Goal: Task Accomplishment & Management: Use online tool/utility

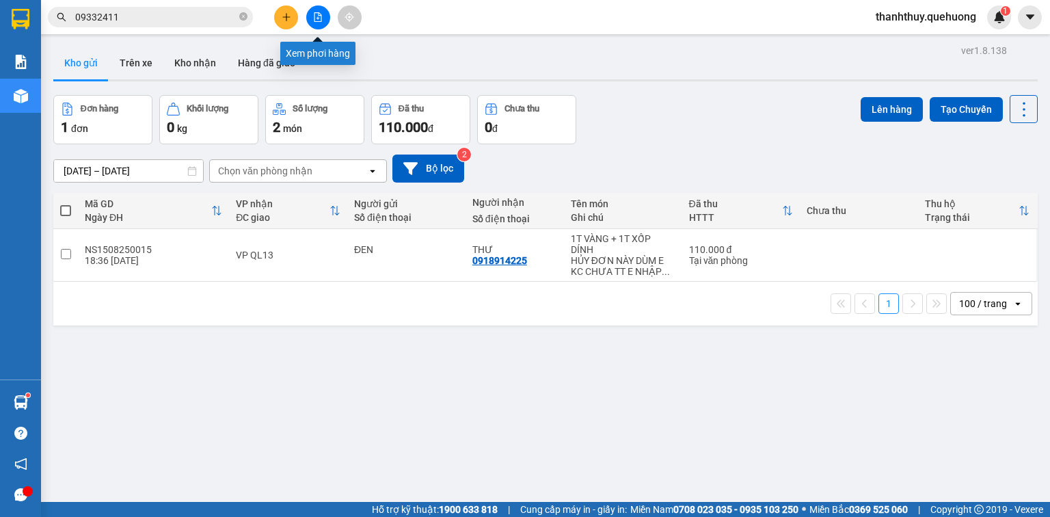
click at [316, 19] on icon "file-add" at bounding box center [318, 17] width 10 height 10
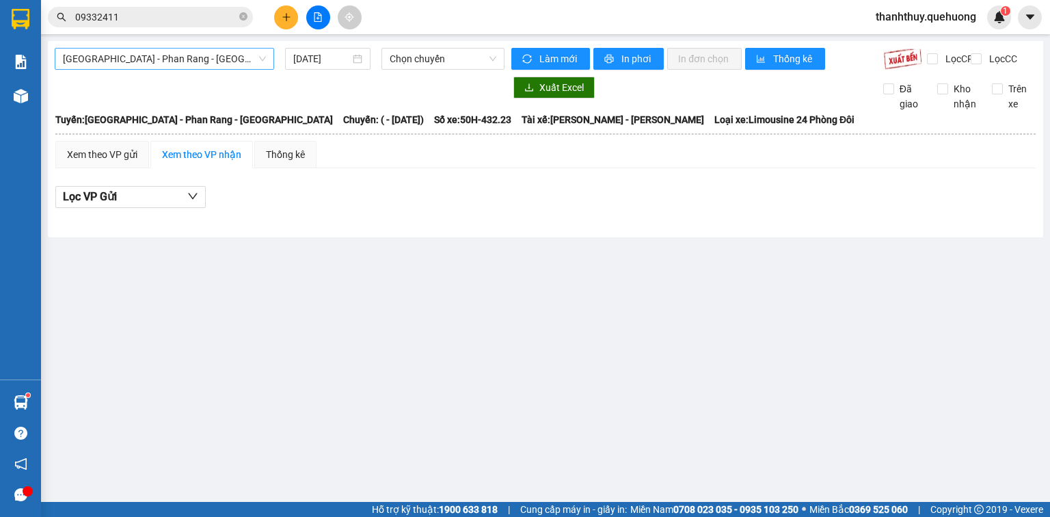
click at [194, 57] on span "[GEOGRAPHIC_DATA] - Phan Rang - [GEOGRAPHIC_DATA]" at bounding box center [164, 59] width 203 height 21
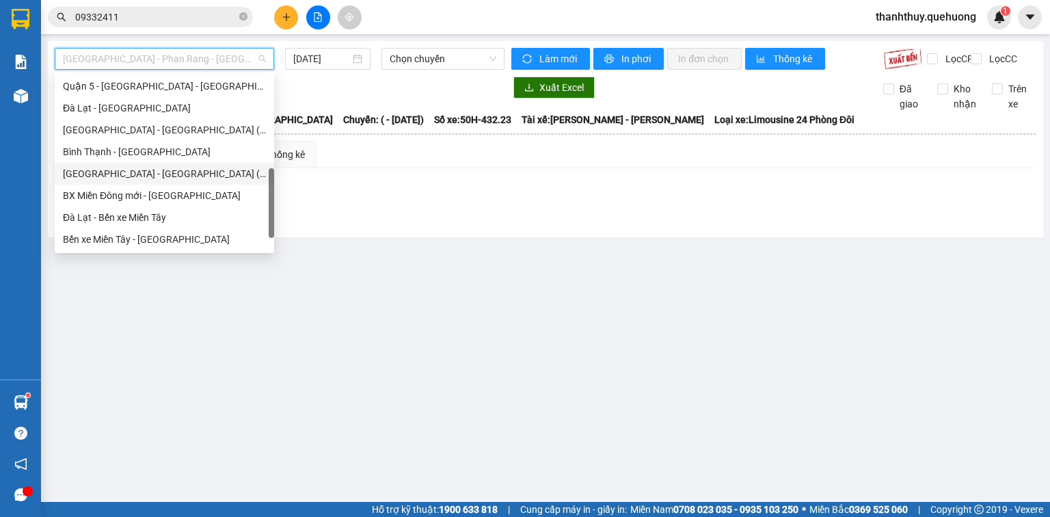
scroll to position [372, 0]
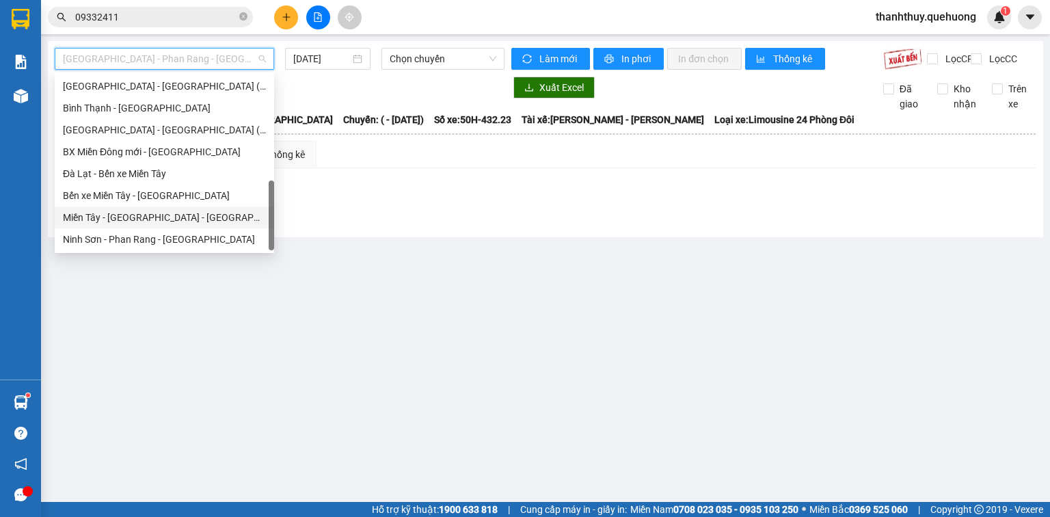
click at [134, 215] on div "Miền Tây - [GEOGRAPHIC_DATA] - [GEOGRAPHIC_DATA]" at bounding box center [164, 217] width 203 height 15
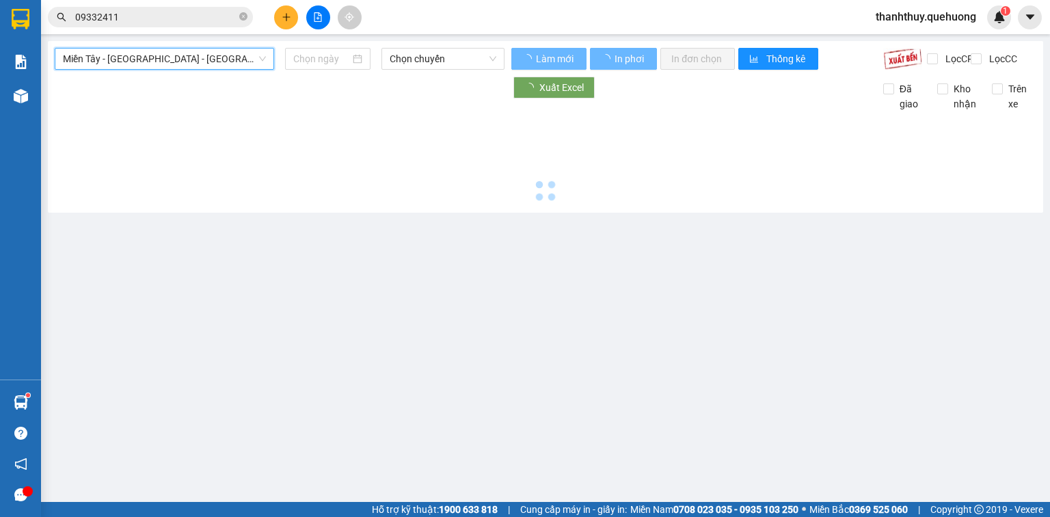
type input "[DATE]"
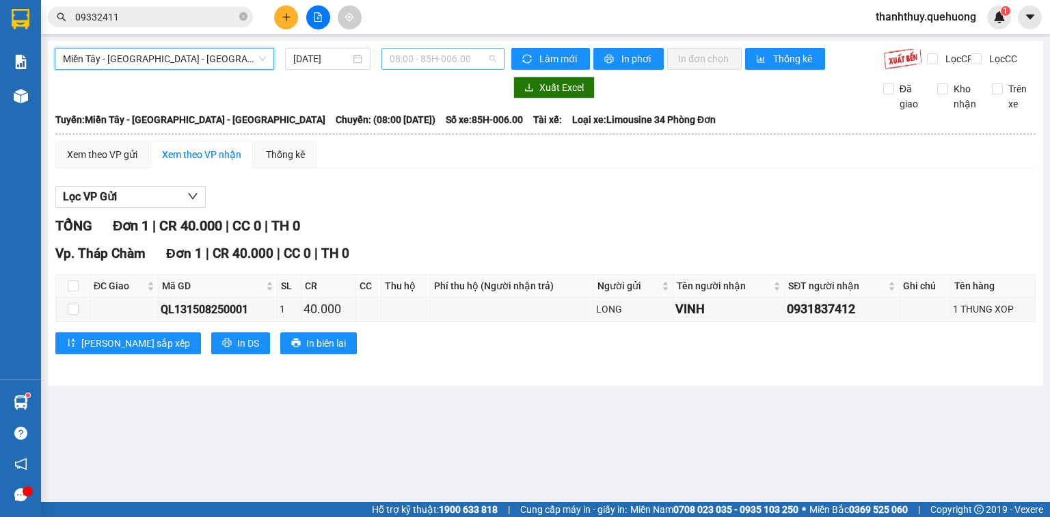
click at [409, 61] on span "08:00 - 85H-006.00" at bounding box center [443, 59] width 107 height 21
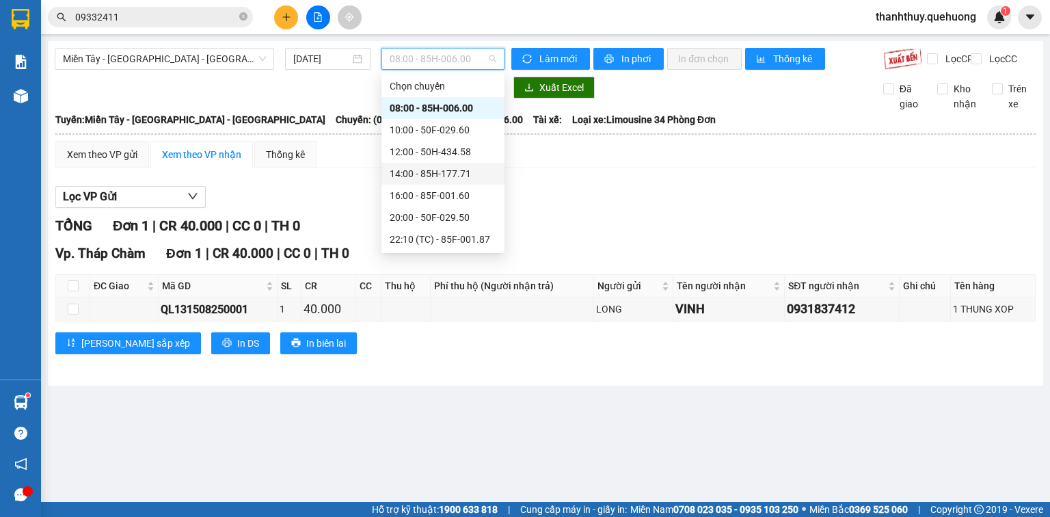
click at [414, 170] on div "14:00 - 85H-177.71" at bounding box center [443, 173] width 107 height 15
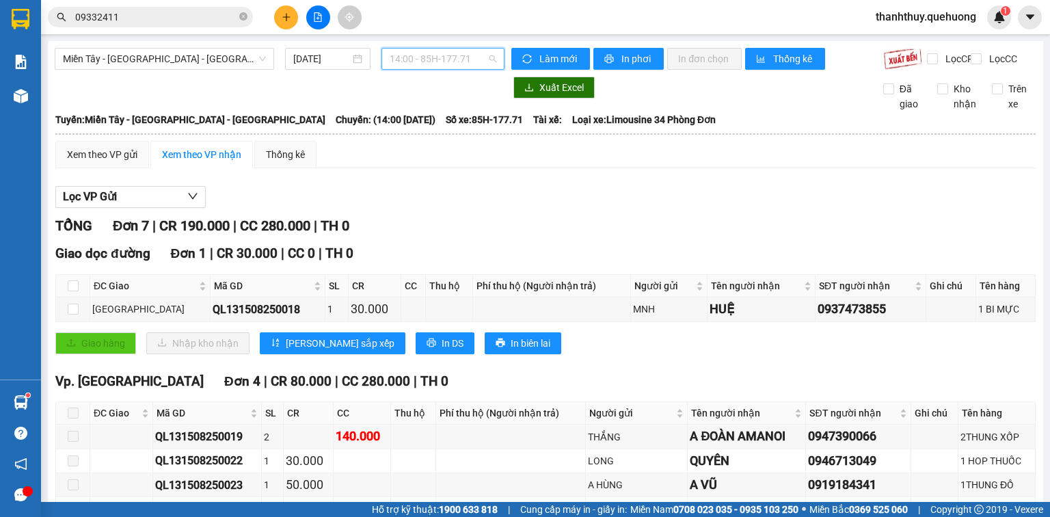
click at [430, 59] on span "14:00 - 85H-177.71" at bounding box center [443, 59] width 107 height 21
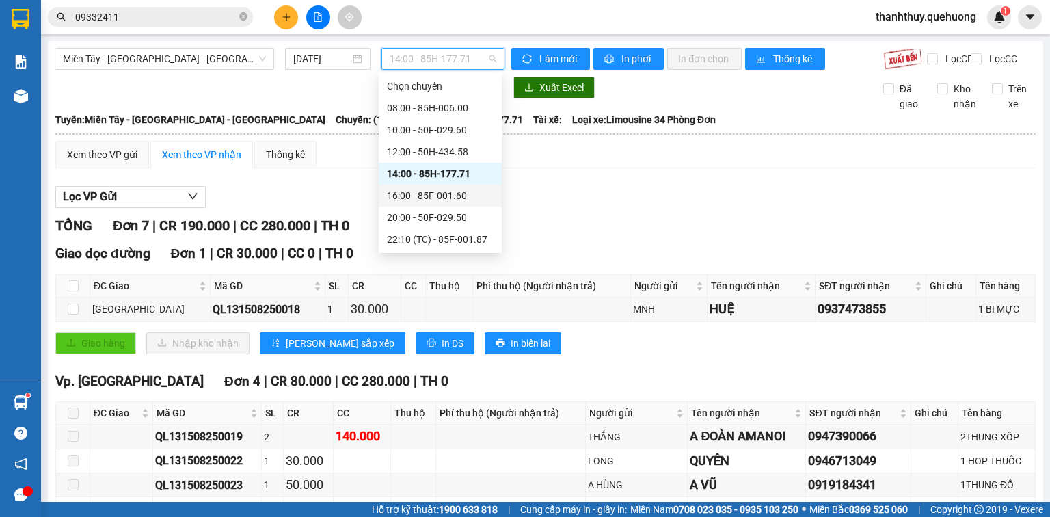
click at [419, 191] on div "16:00 - 85F-001.60" at bounding box center [440, 195] width 107 height 15
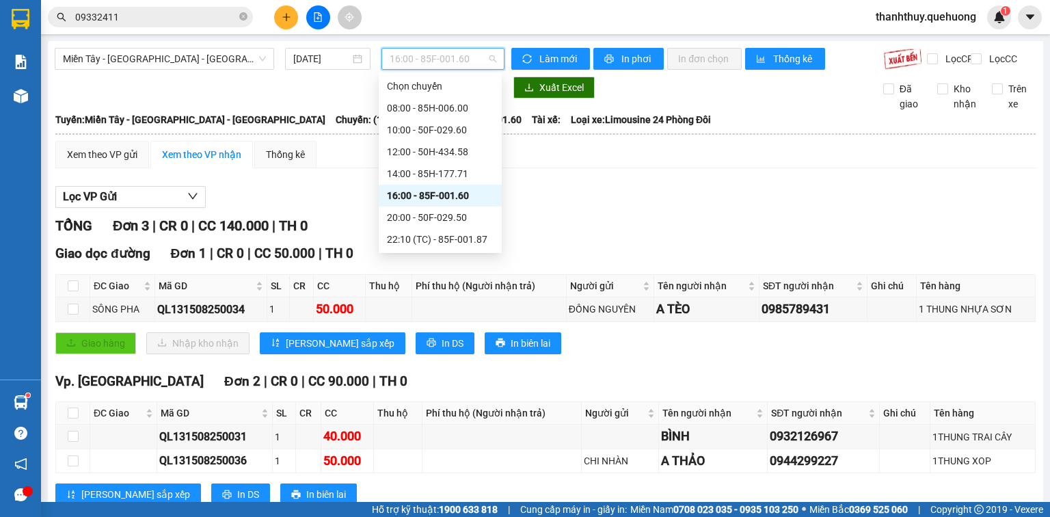
click at [412, 48] on div "16:00 - 85F-001.60" at bounding box center [444, 59] width 124 height 22
click at [427, 227] on div "20:00 - 50F-029.50" at bounding box center [440, 218] width 123 height 22
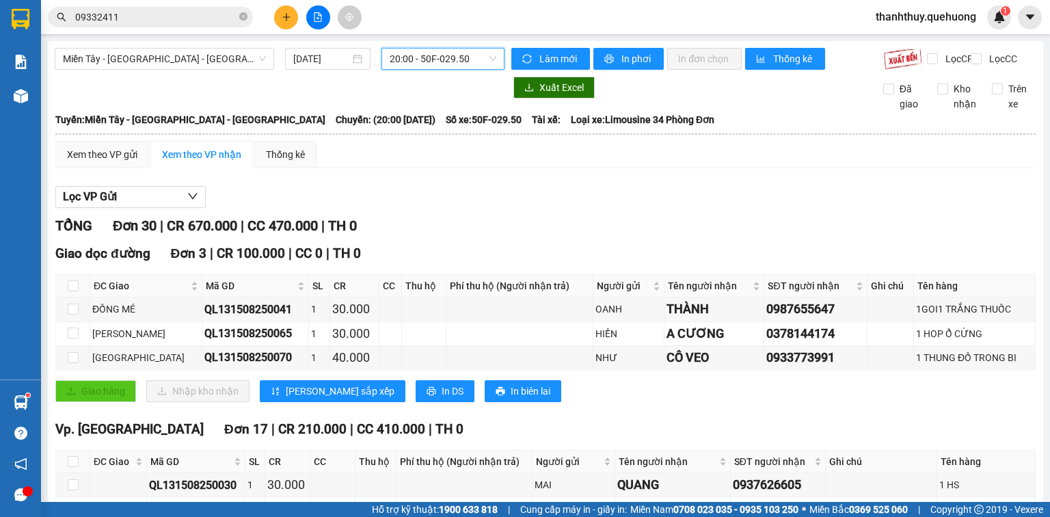
click at [414, 61] on span "20:00 - 50F-029.50" at bounding box center [443, 59] width 107 height 21
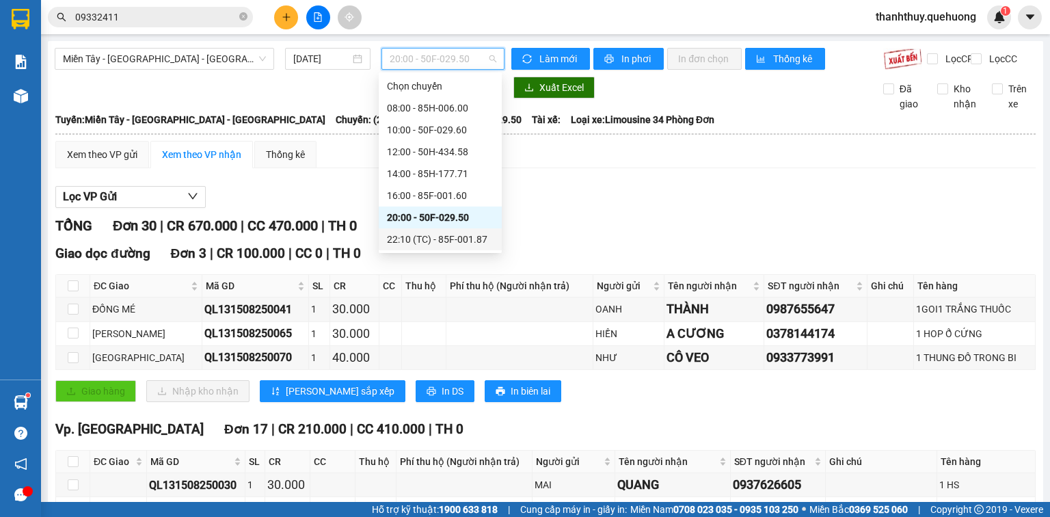
click at [408, 235] on div "22:10 (TC) - 85F-001.87" at bounding box center [440, 239] width 107 height 15
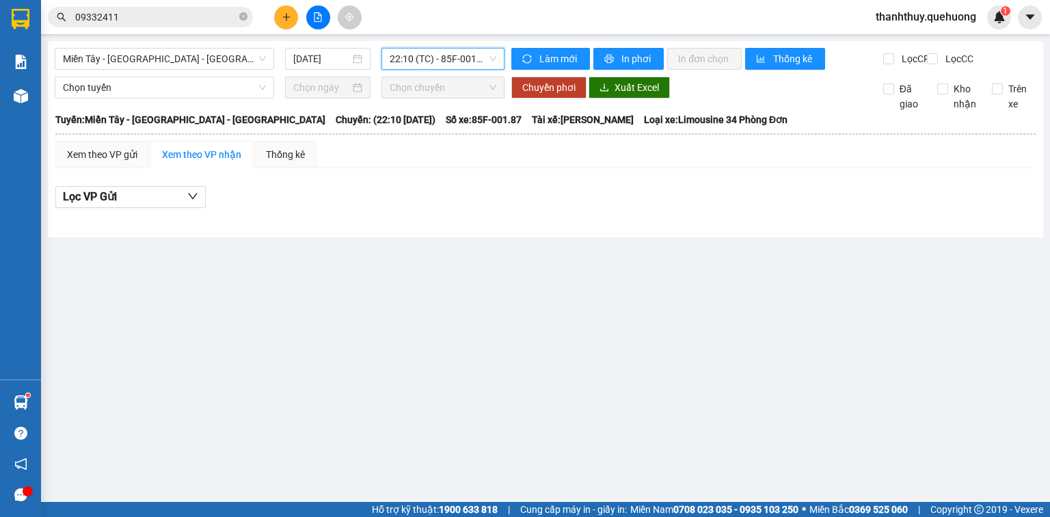
click at [425, 59] on span "22:10 (TC) - 85F-001.87" at bounding box center [443, 59] width 107 height 21
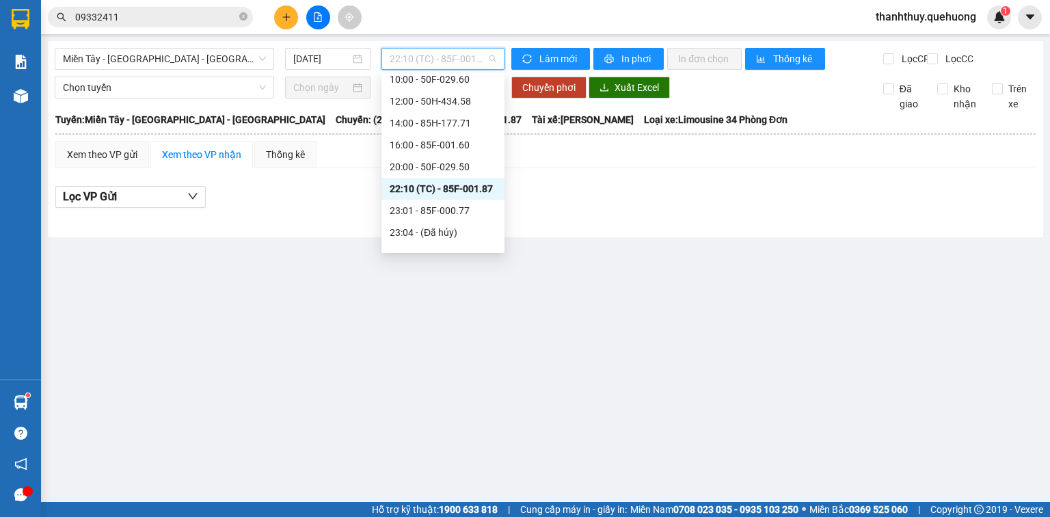
scroll to position [109, 0]
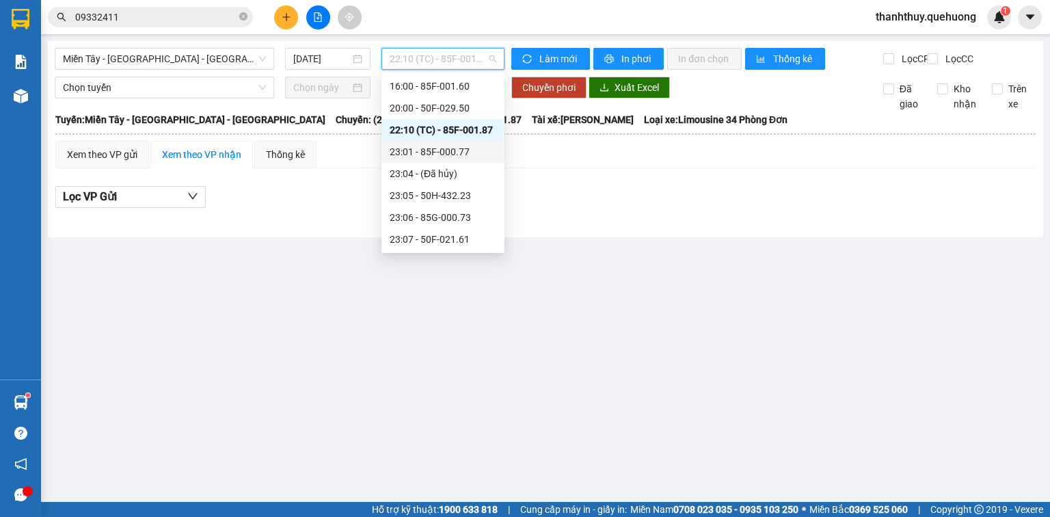
click at [412, 150] on div "23:01 - 85F-000.77" at bounding box center [443, 151] width 107 height 15
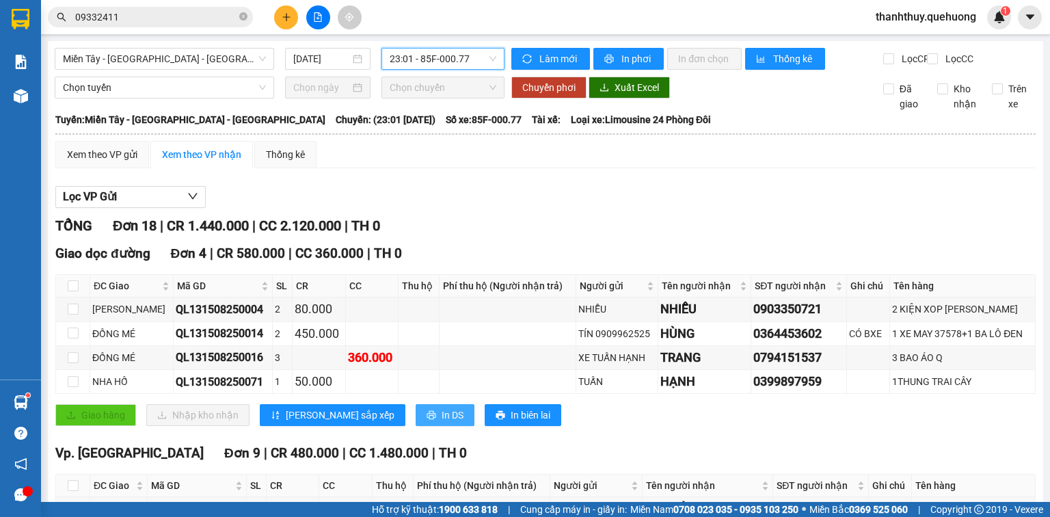
click at [427, 420] on icon "printer" at bounding box center [432, 415] width 10 height 10
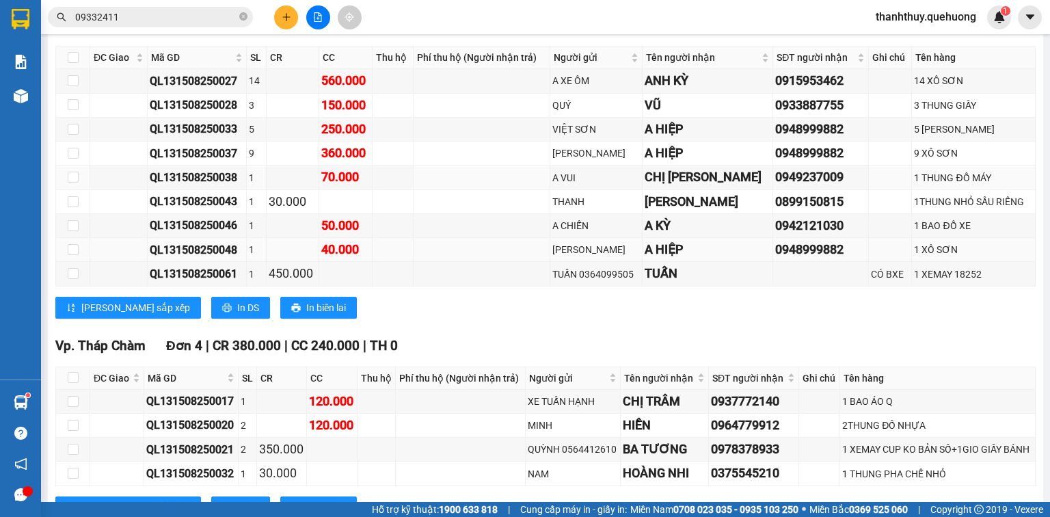
scroll to position [602, 0]
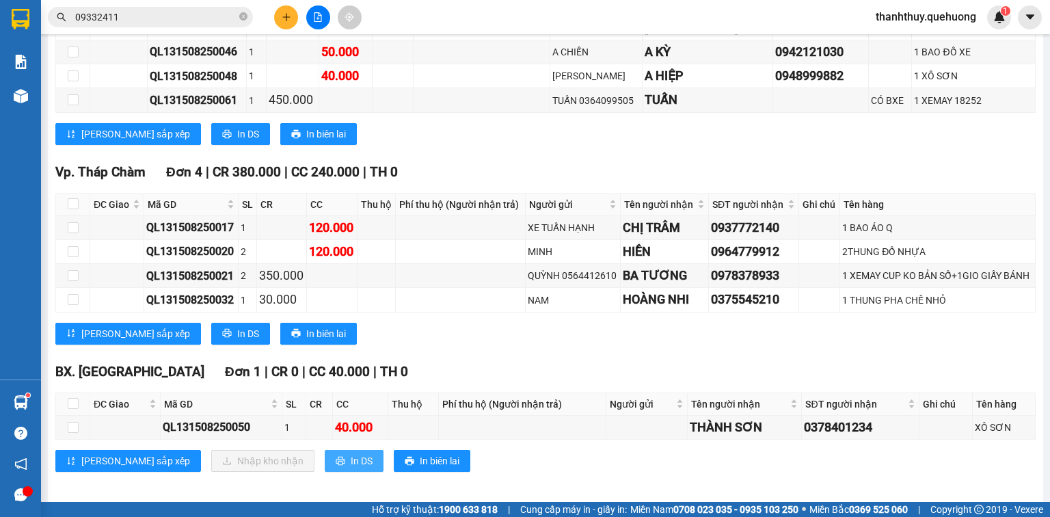
click at [351, 466] on span "In DS" at bounding box center [362, 460] width 22 height 15
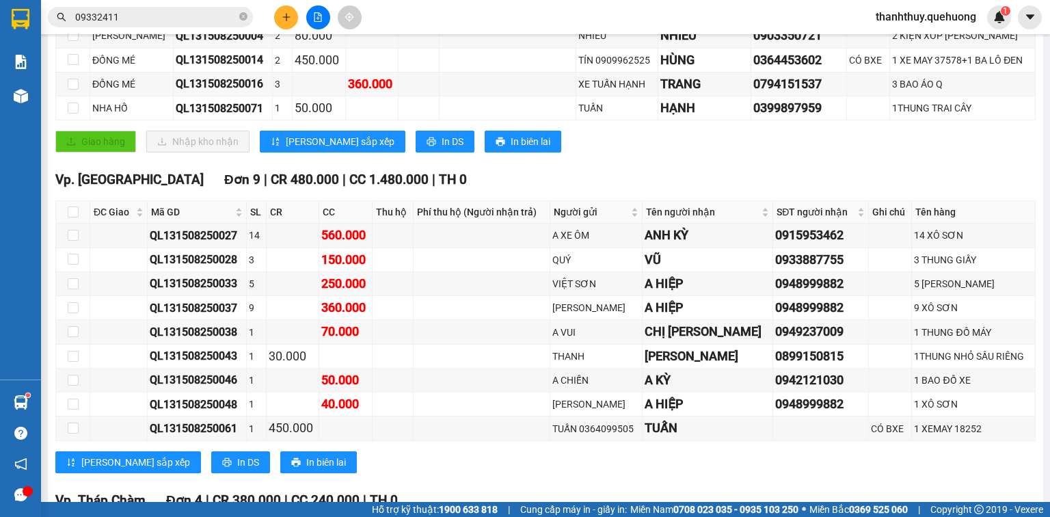
scroll to position [0, 0]
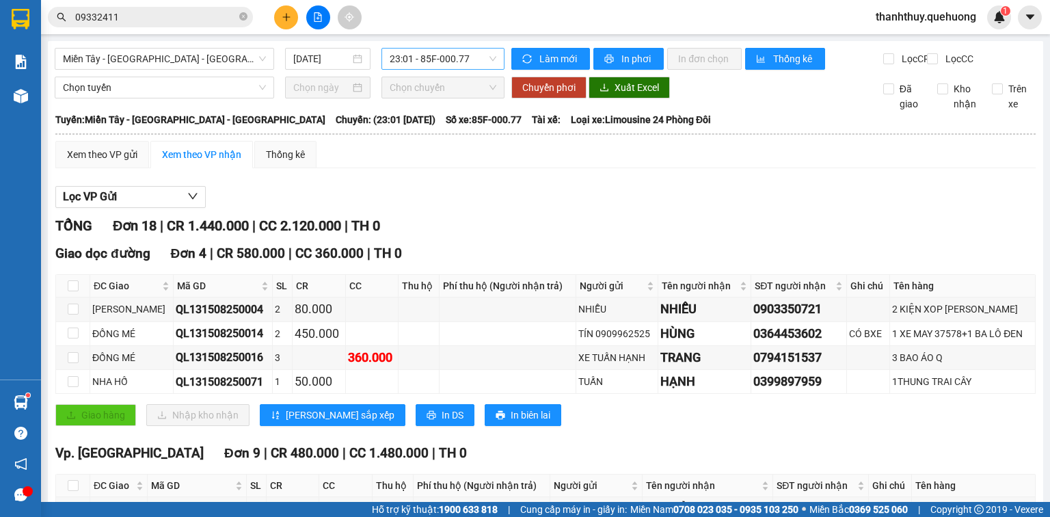
click at [414, 60] on span "23:01 - 85F-000.77" at bounding box center [443, 59] width 107 height 21
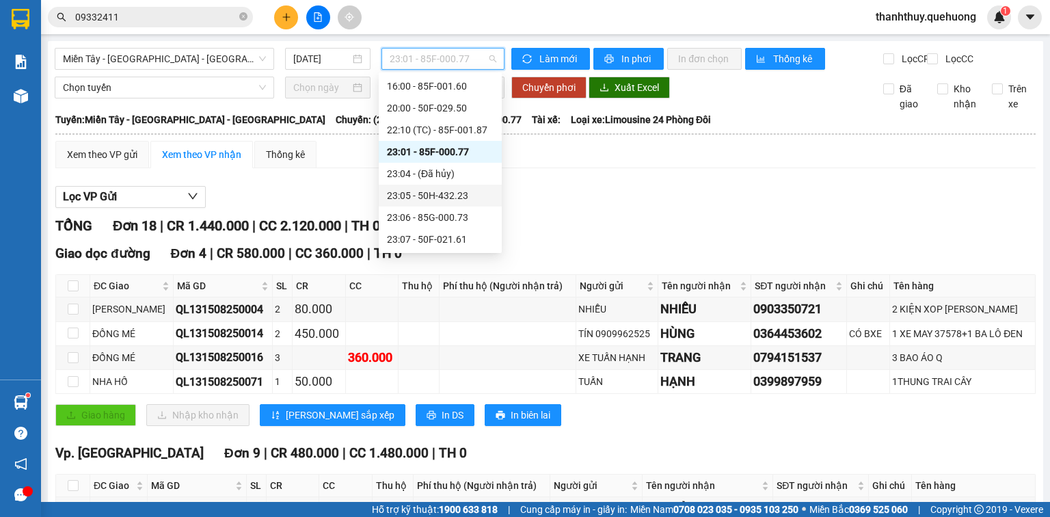
click at [437, 202] on div "23:05 - 50H-432.23" at bounding box center [440, 195] width 107 height 15
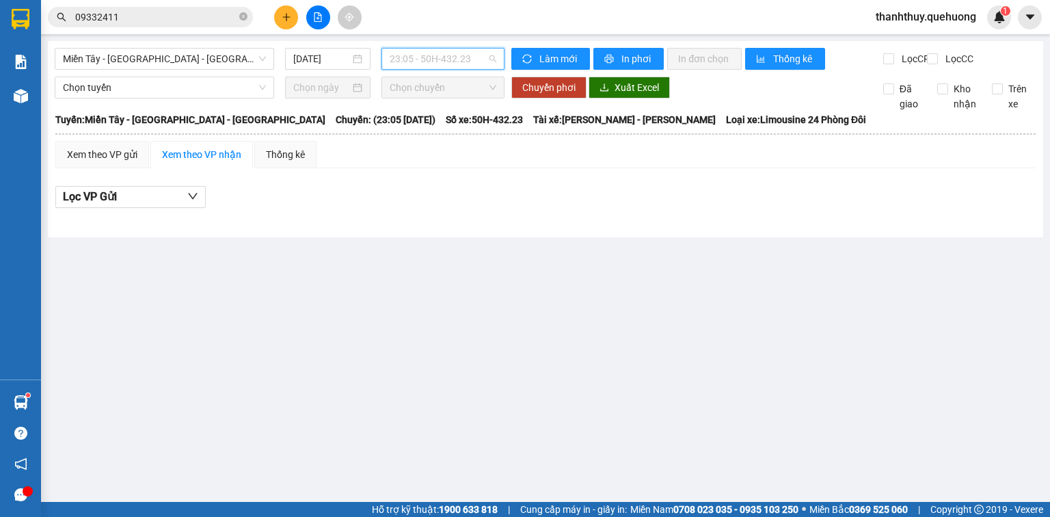
click at [422, 57] on span "23:05 - 50H-432.23" at bounding box center [443, 59] width 107 height 21
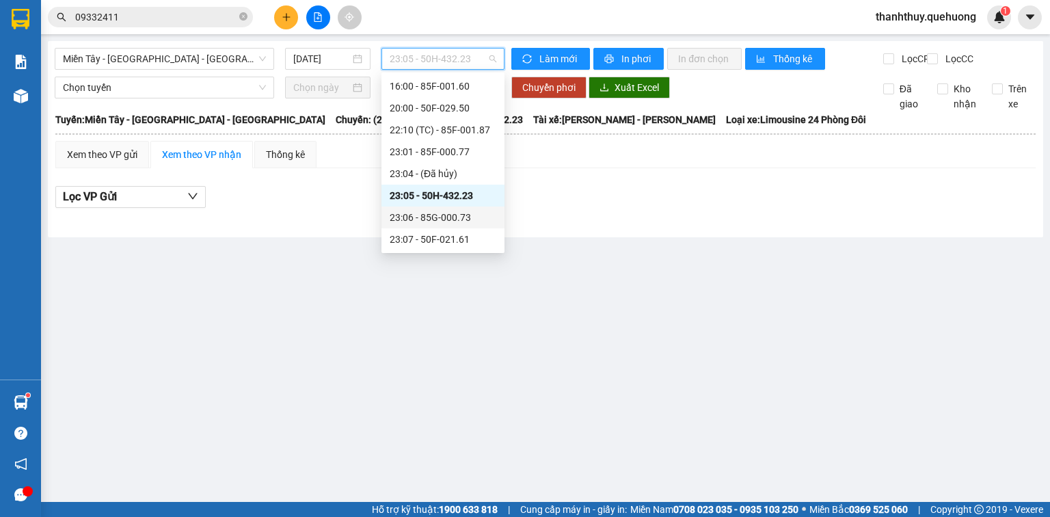
click at [434, 218] on div "23:06 - 85G-000.73" at bounding box center [443, 217] width 107 height 15
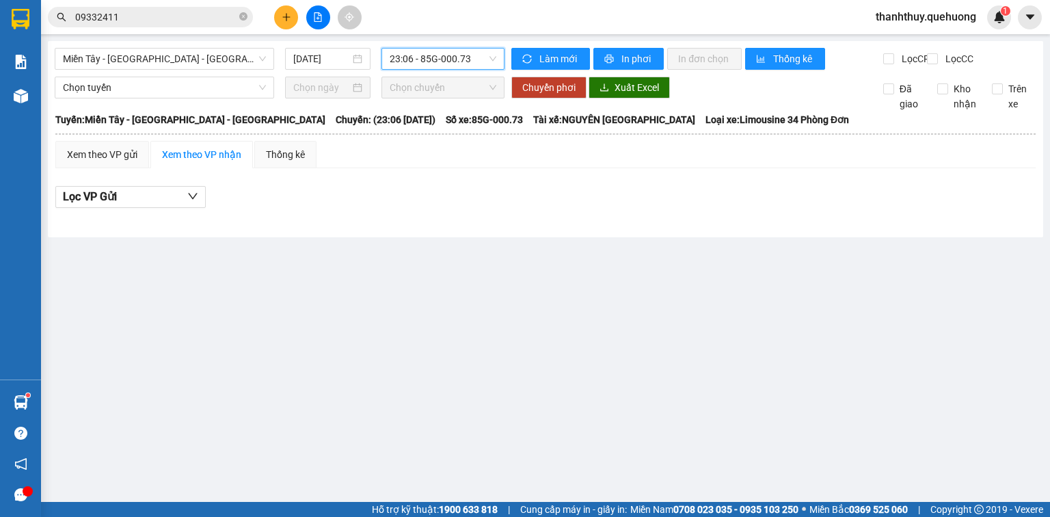
click at [431, 60] on span "23:06 - 85G-000.73" at bounding box center [443, 59] width 107 height 21
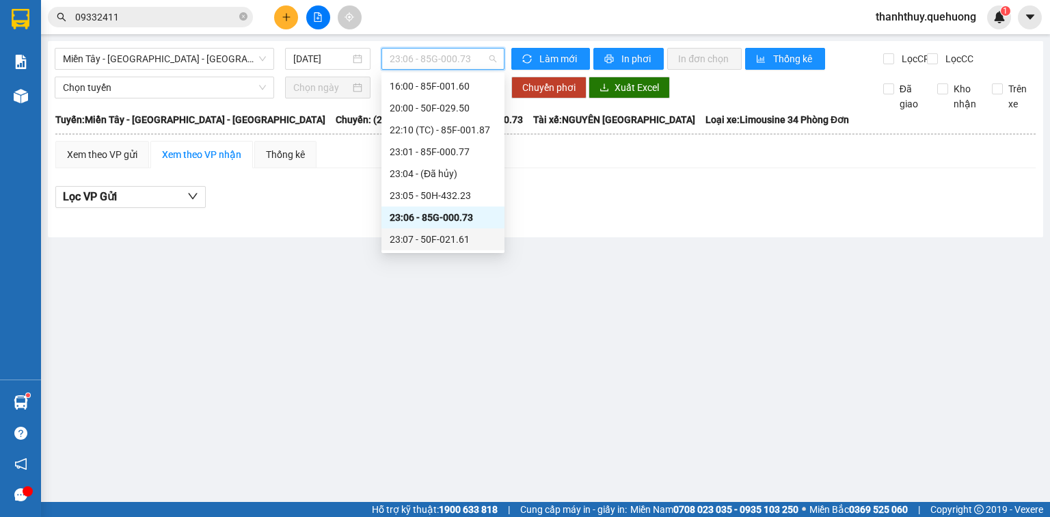
click at [430, 245] on div "23:07 - 50F-021.61" at bounding box center [443, 239] width 107 height 15
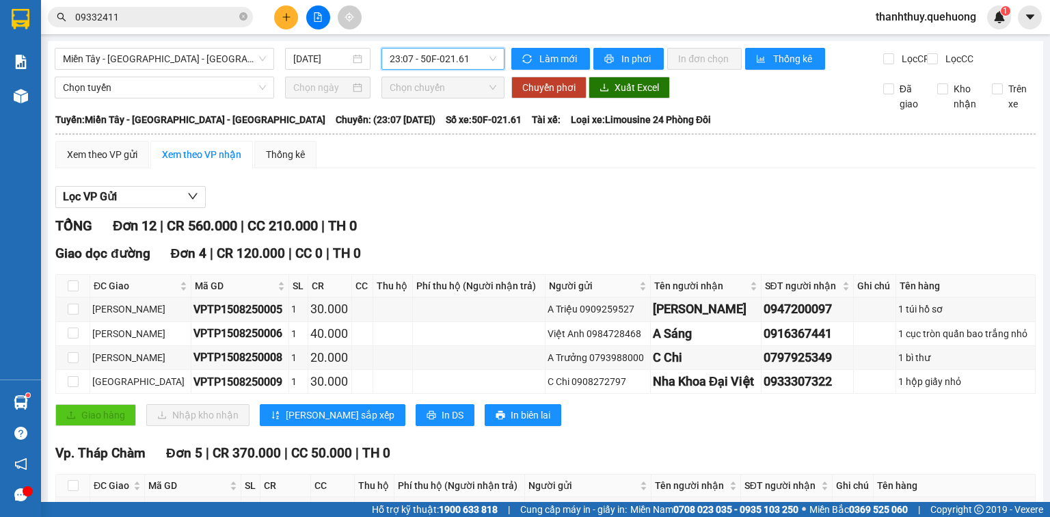
click at [446, 57] on span "23:07 - 50F-021.61" at bounding box center [443, 59] width 107 height 21
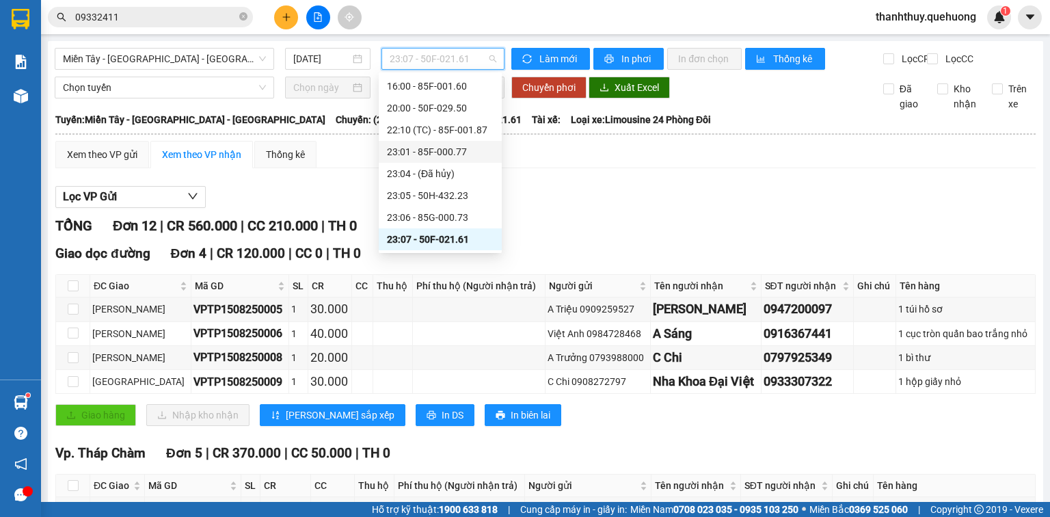
click at [624, 168] on div "Xem theo VP gửi Xem theo VP nhận Thống kê" at bounding box center [545, 154] width 981 height 27
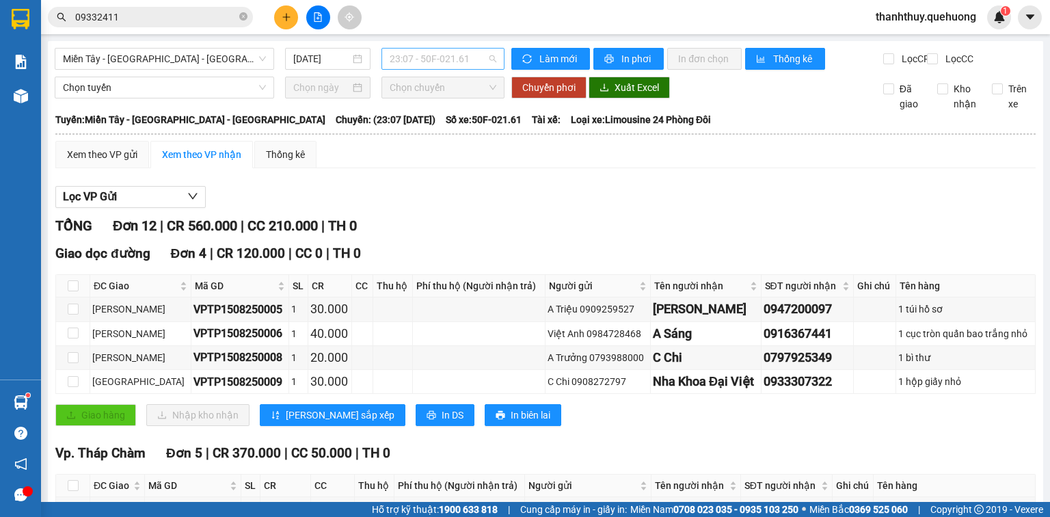
click at [442, 63] on span "23:07 - 50F-021.61" at bounding box center [443, 59] width 107 height 21
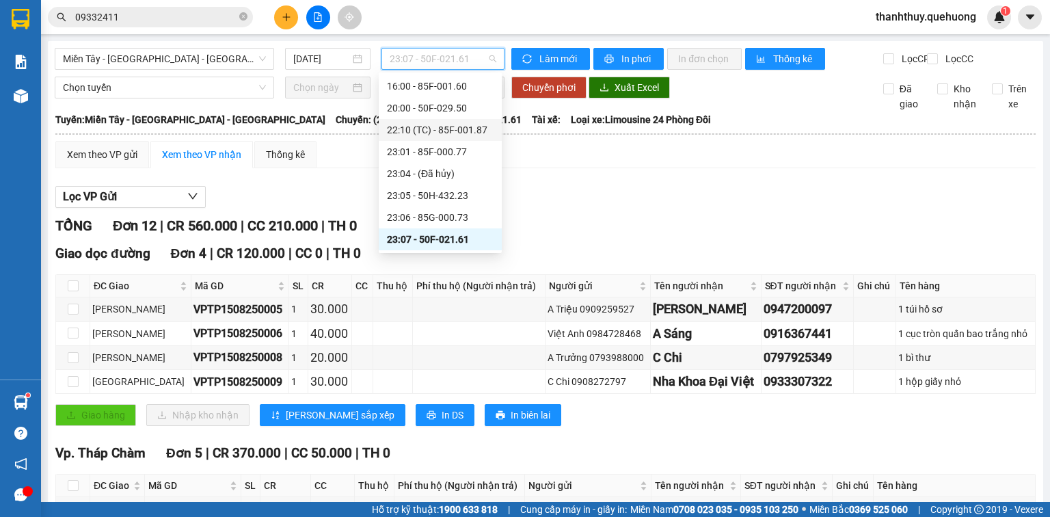
scroll to position [153, 0]
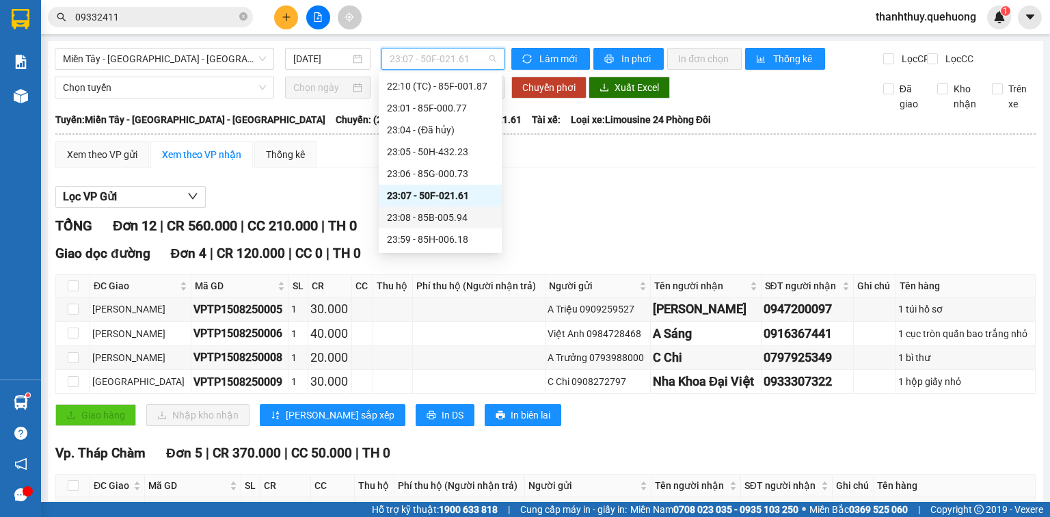
click at [432, 217] on div "23:08 - 85B-005.94" at bounding box center [440, 217] width 107 height 15
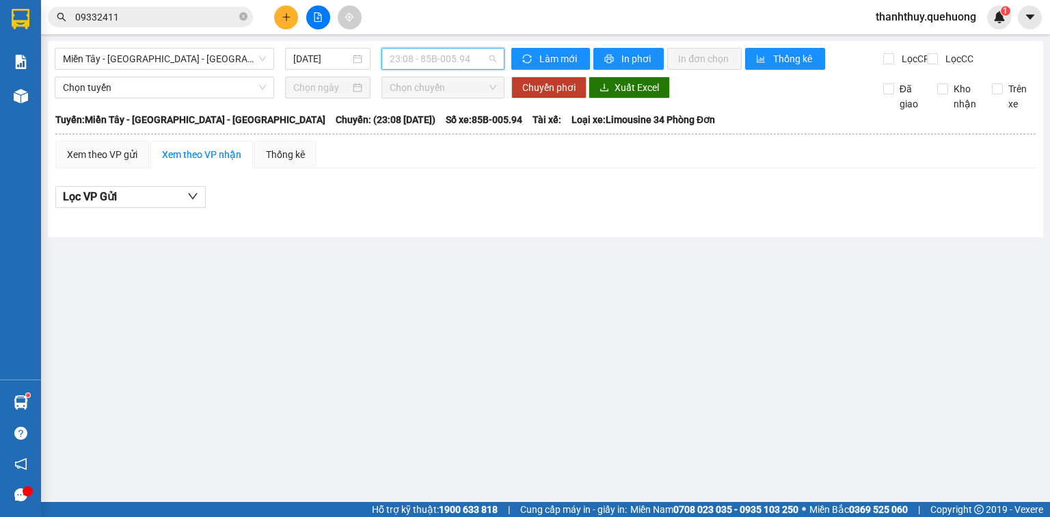
click at [414, 56] on span "23:08 - 85B-005.94" at bounding box center [443, 59] width 107 height 21
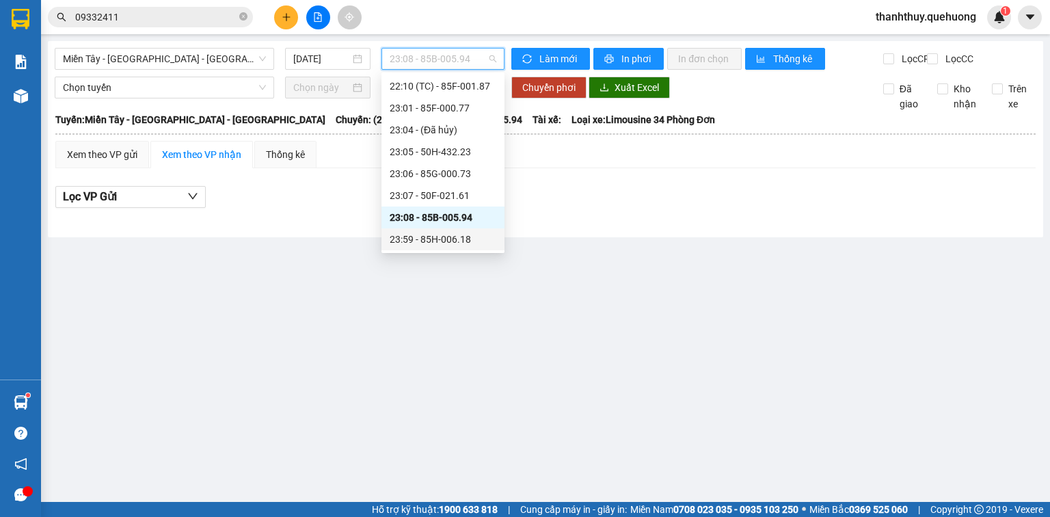
click at [429, 241] on div "23:59 - 85H-006.18" at bounding box center [443, 239] width 107 height 15
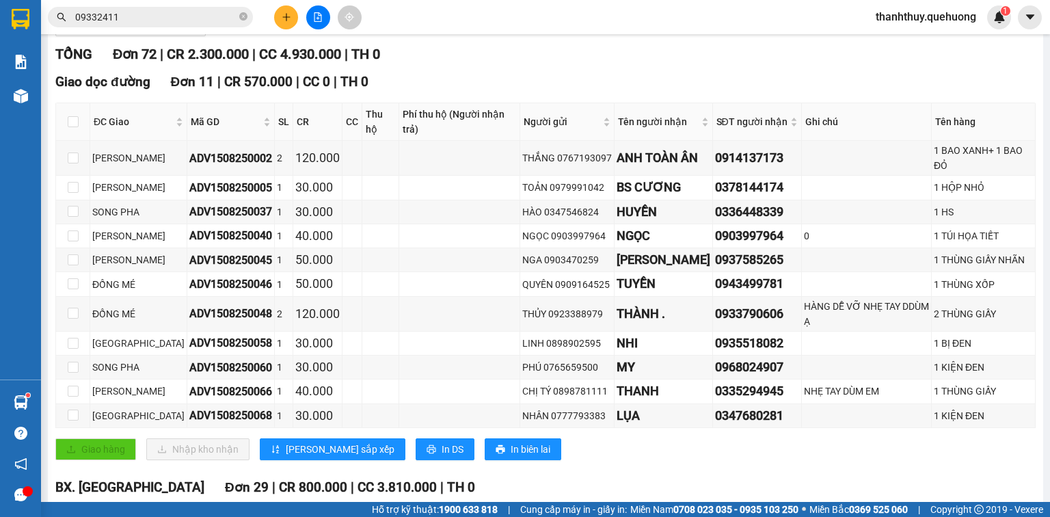
scroll to position [274, 0]
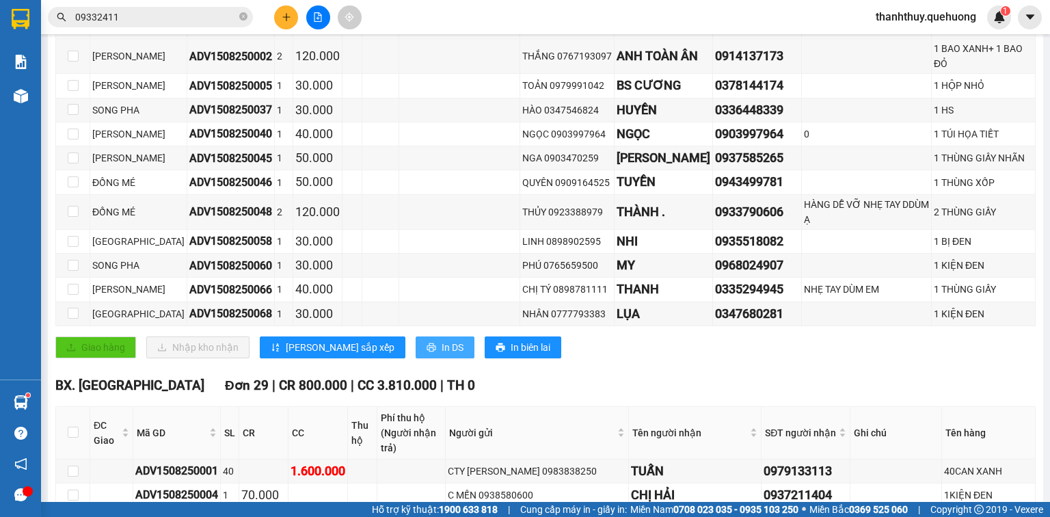
click at [442, 340] on span "In DS" at bounding box center [453, 347] width 22 height 15
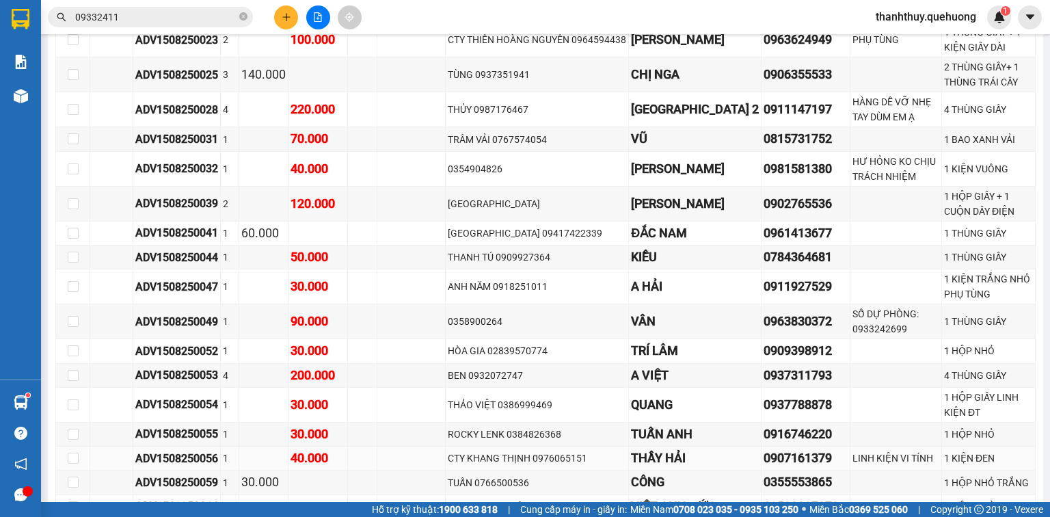
scroll to position [1149, 0]
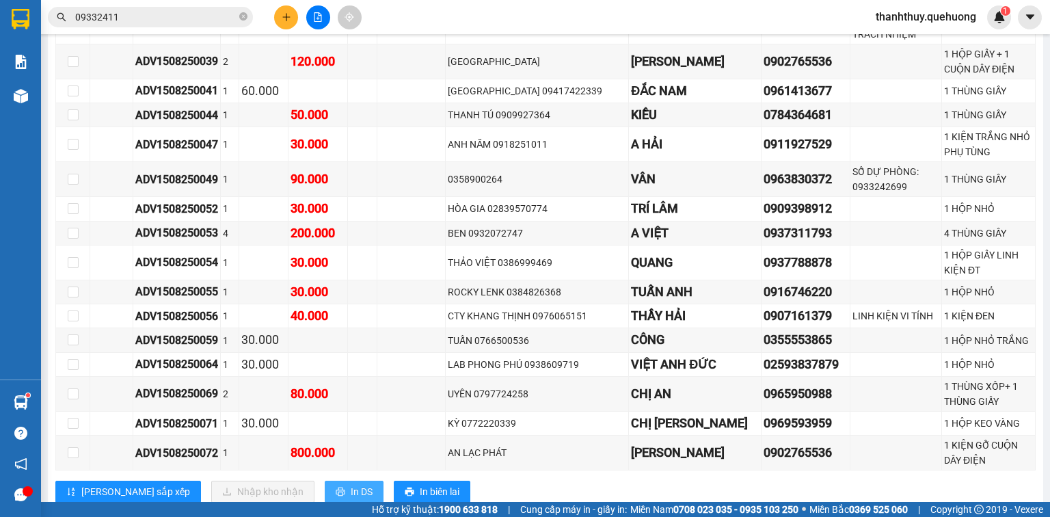
click at [325, 481] on button "In DS" at bounding box center [354, 492] width 59 height 22
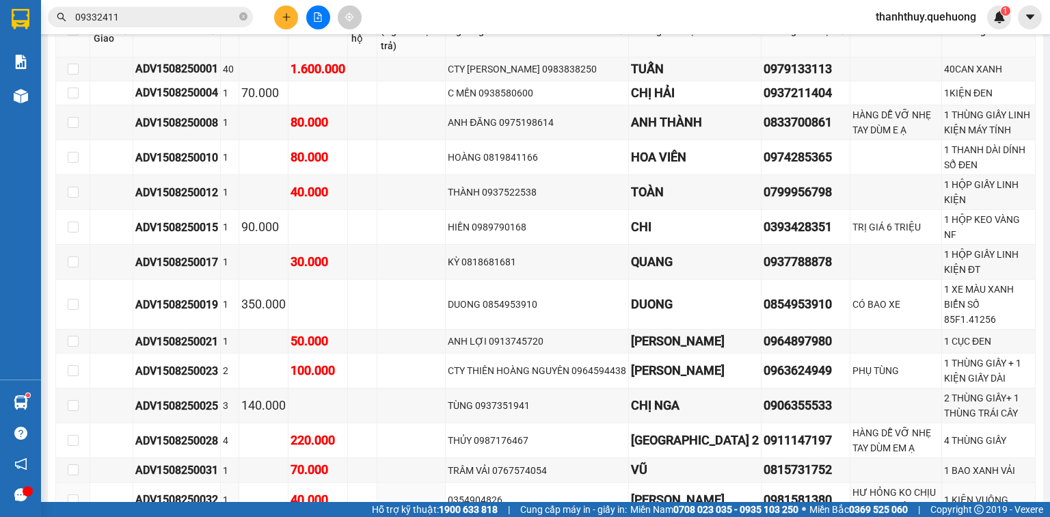
scroll to position [656, 0]
